Goal: Transaction & Acquisition: Subscribe to service/newsletter

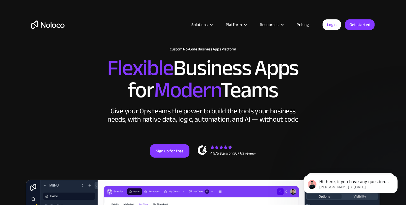
click at [308, 24] on link "Pricing" at bounding box center [303, 24] width 26 height 7
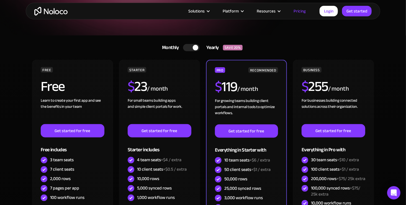
scroll to position [89, 0]
click at [186, 47] on div at bounding box center [191, 47] width 17 height 7
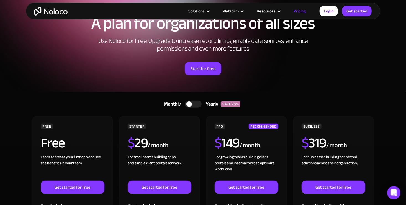
scroll to position [0, 0]
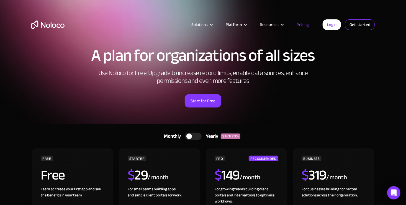
click at [356, 26] on link "Get started" at bounding box center [360, 24] width 30 height 11
